Goal: Check status: Check status

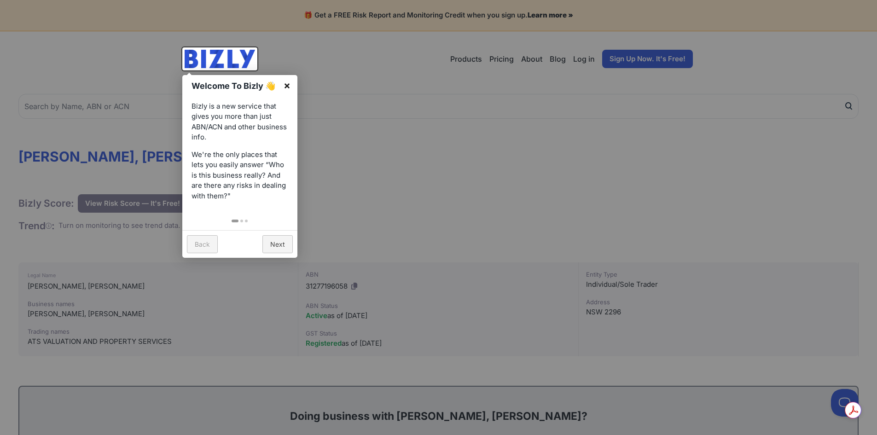
click at [288, 85] on link "×" at bounding box center [287, 85] width 21 height 21
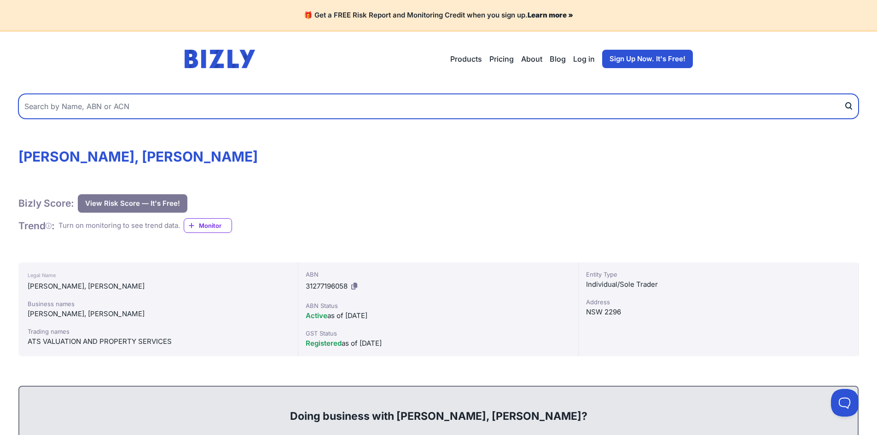
click at [58, 104] on input "text" at bounding box center [438, 106] width 840 height 25
paste input "88003622437"
type input "88003622437"
click at [844, 94] on button "submit" at bounding box center [851, 106] width 15 height 25
